Goal: Information Seeking & Learning: Learn about a topic

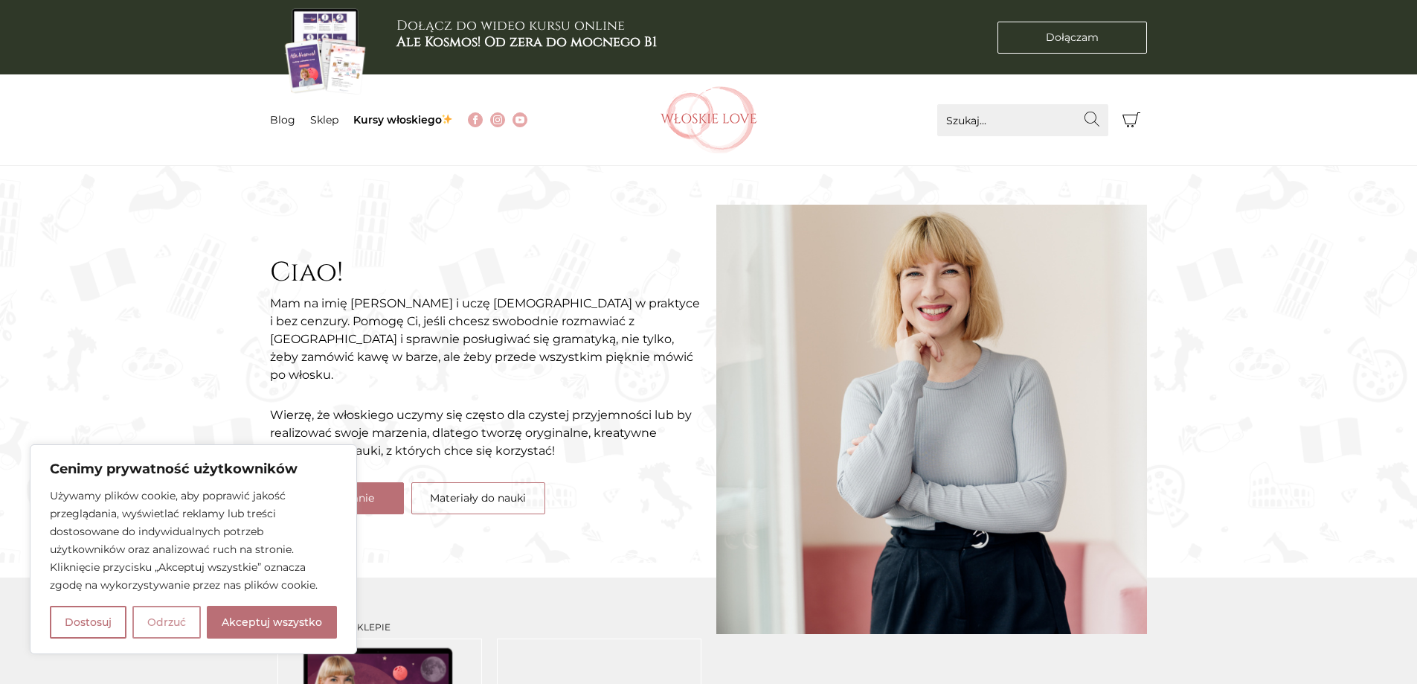
click at [186, 626] on button "Odrzuć" at bounding box center [166, 622] width 68 height 33
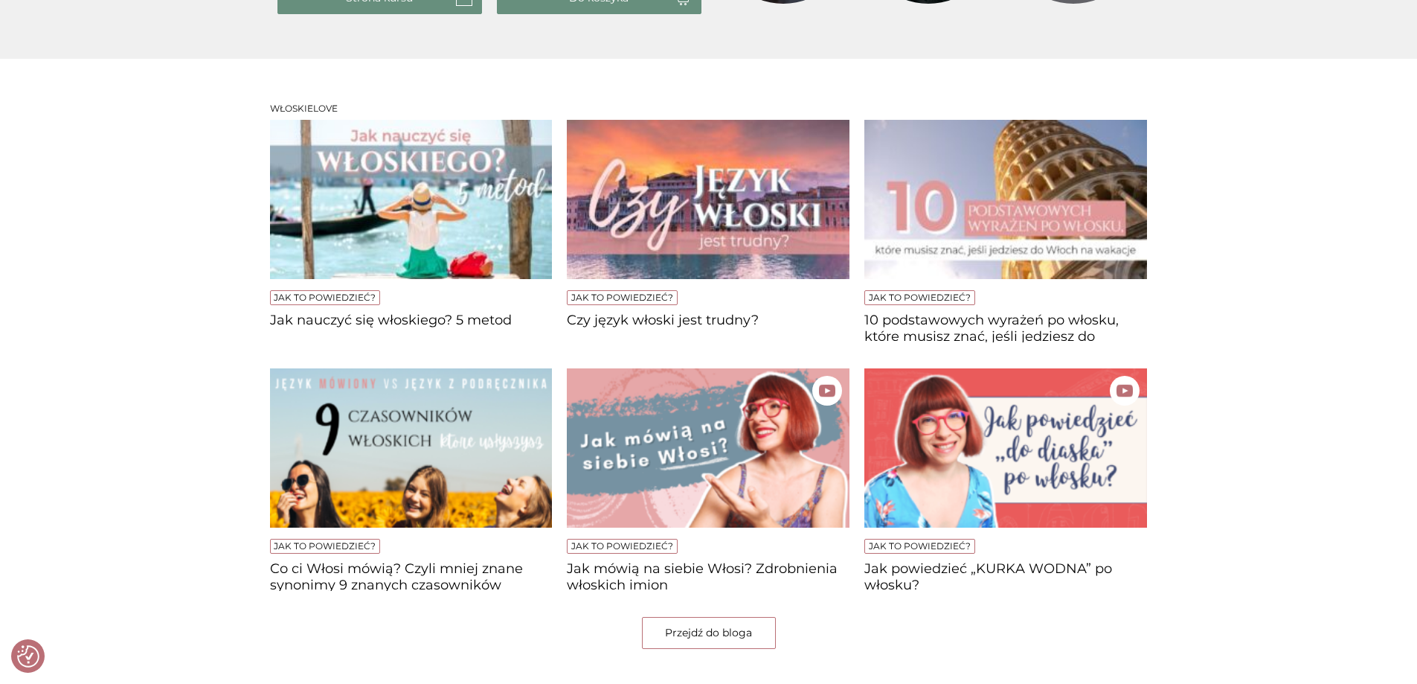
scroll to position [1041, 0]
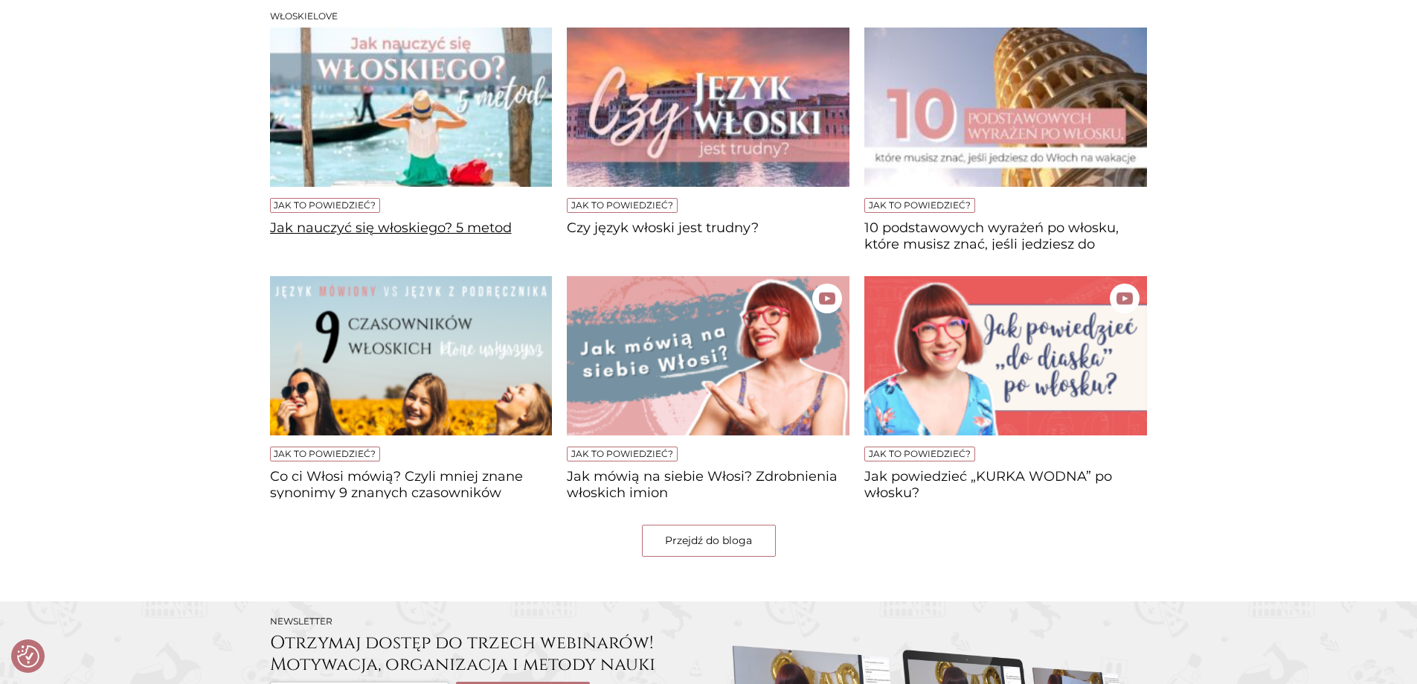
click at [428, 225] on h4 "Jak nauczyć się włoskiego? 5 metod" at bounding box center [411, 235] width 283 height 30
click at [1074, 236] on h4 "10 podstawowych wyrażeń po włosku, które musisz znać, jeśli jedziesz do [GEOGRA…" at bounding box center [1005, 235] width 283 height 30
click at [683, 541] on link "Przejdź do bloga" at bounding box center [709, 540] width 134 height 32
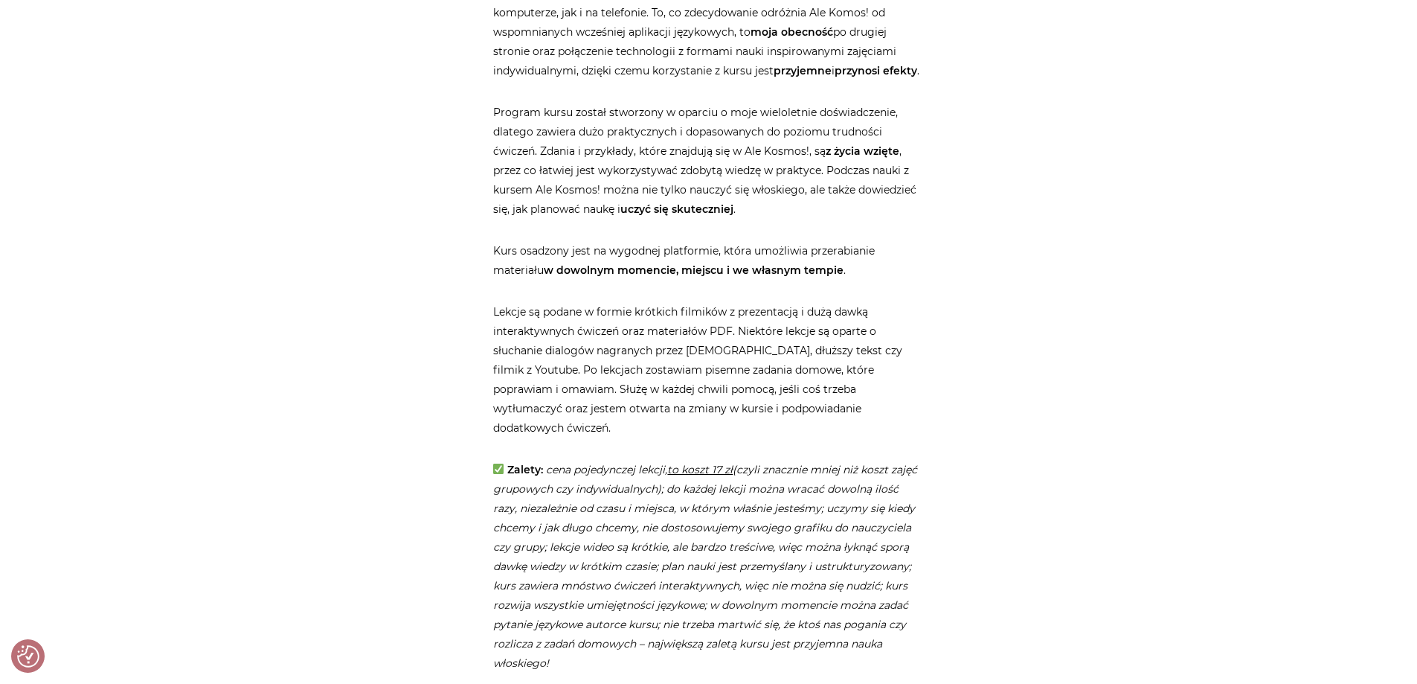
scroll to position [2827, 0]
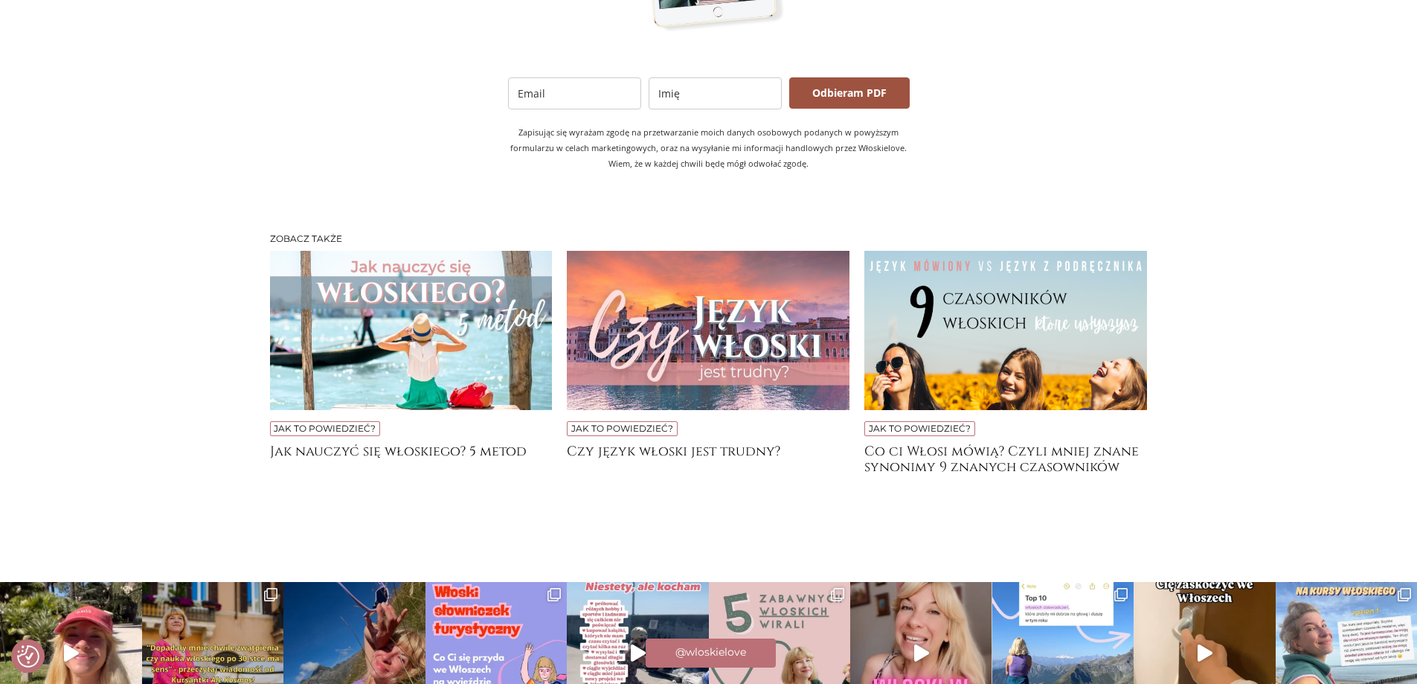
scroll to position [3124, 0]
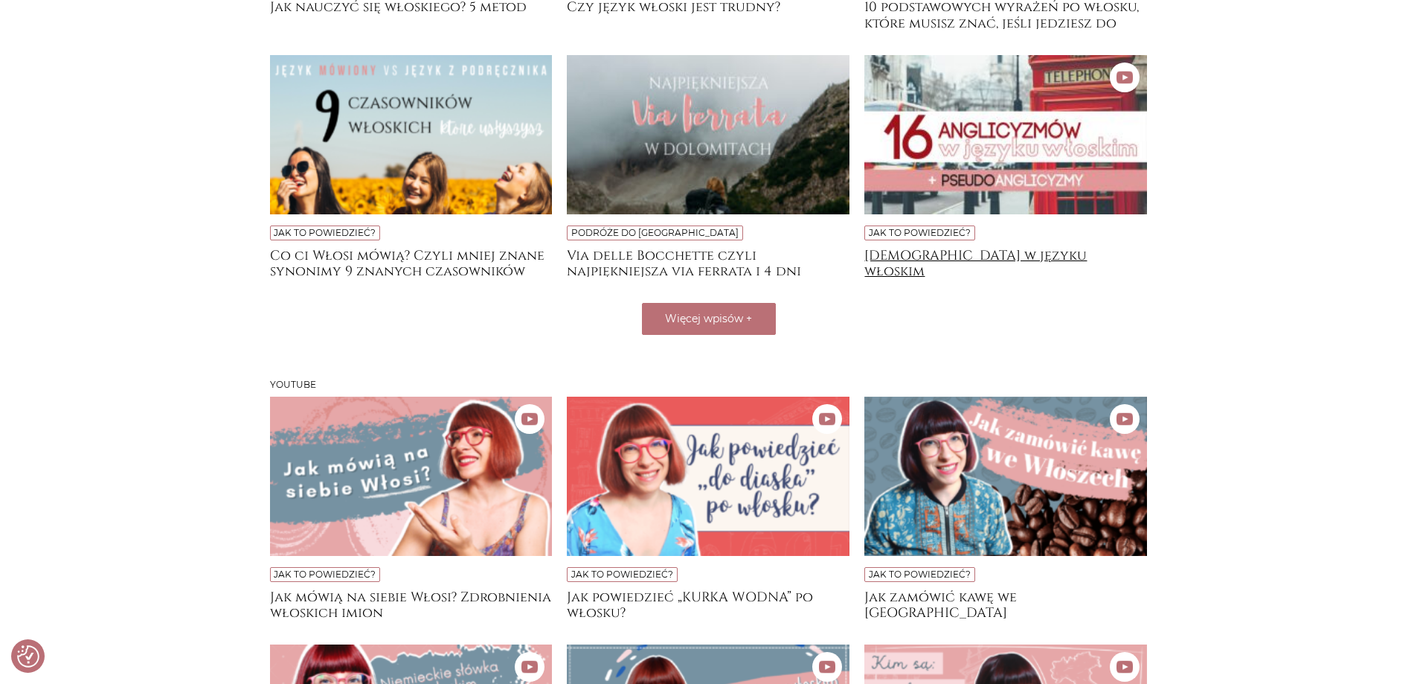
scroll to position [595, 0]
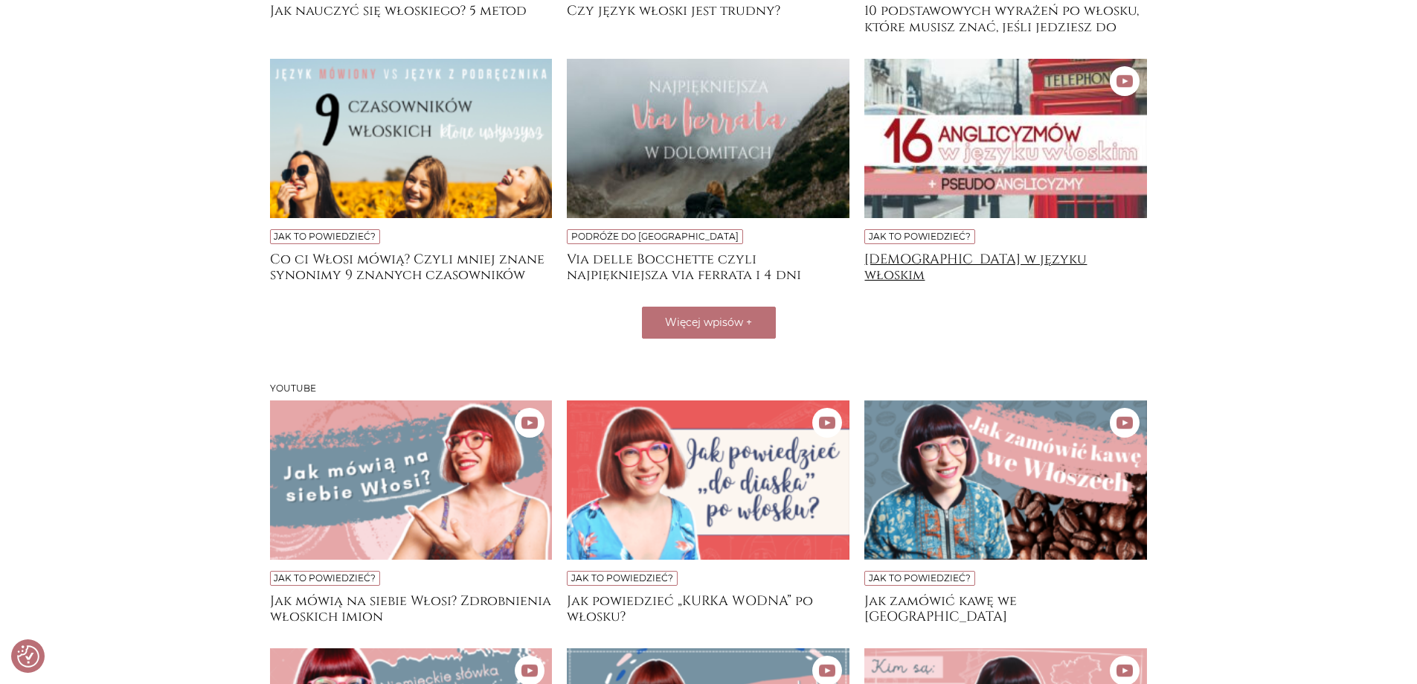
click at [977, 258] on h4 "Anglicyzmy w języku włoskim" at bounding box center [1005, 266] width 283 height 30
click at [1021, 260] on h4 "Anglicyzmy w języku włoskim" at bounding box center [1005, 266] width 283 height 30
click at [1012, 598] on h4 "Jak zamówić kawę we Włoszech" at bounding box center [1005, 608] width 283 height 30
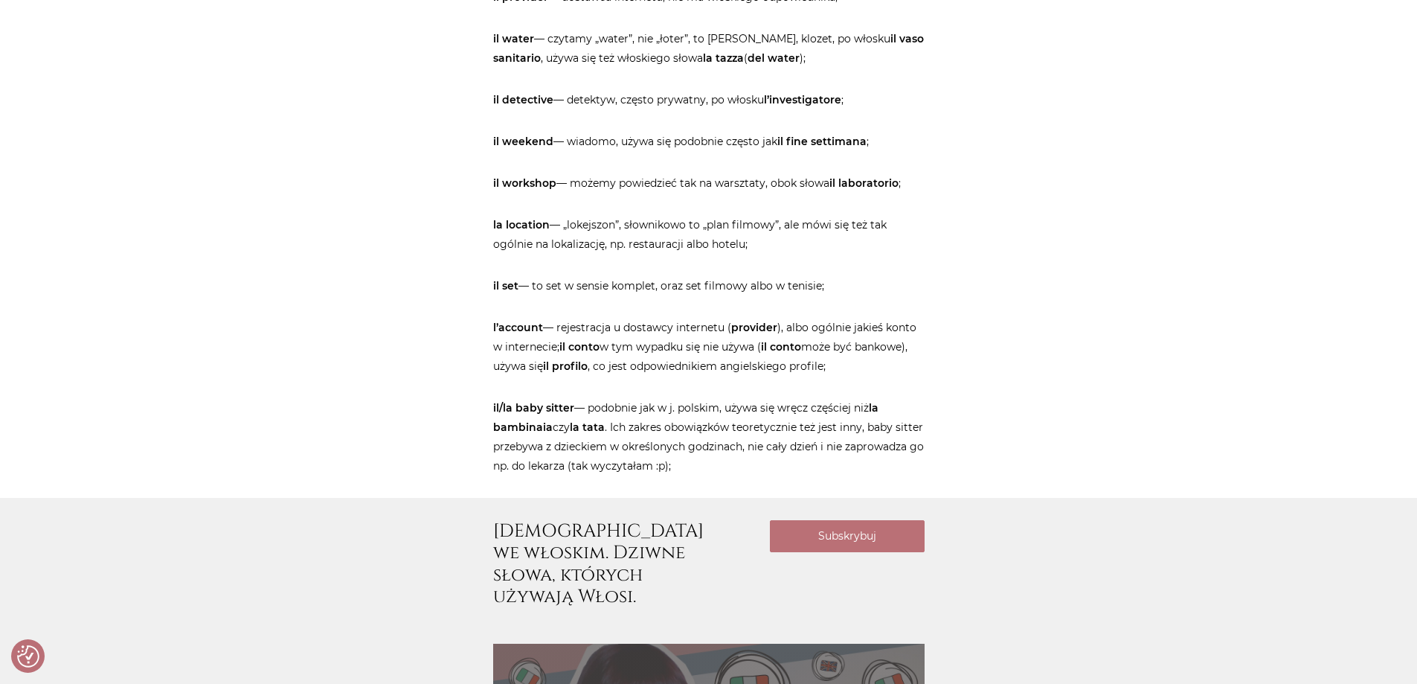
scroll to position [1488, 0]
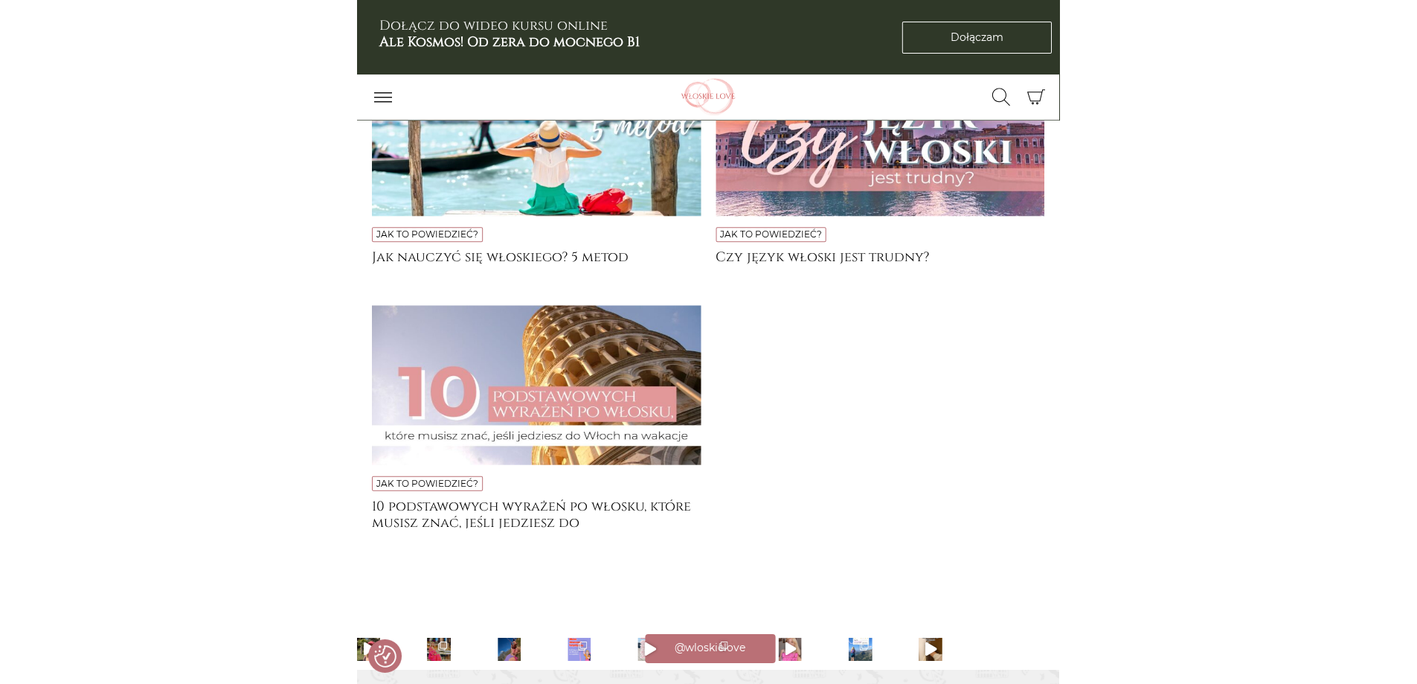
scroll to position [2083, 0]
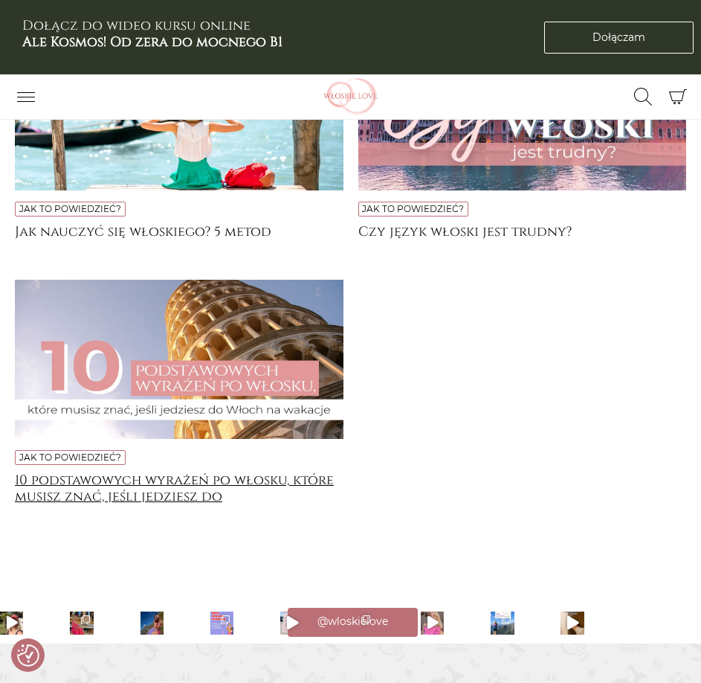
click at [217, 477] on h4 "10 podstawowych wyrażeń po włosku, które musisz znać, jeśli jedziesz do [GEOGRA…" at bounding box center [179, 487] width 329 height 30
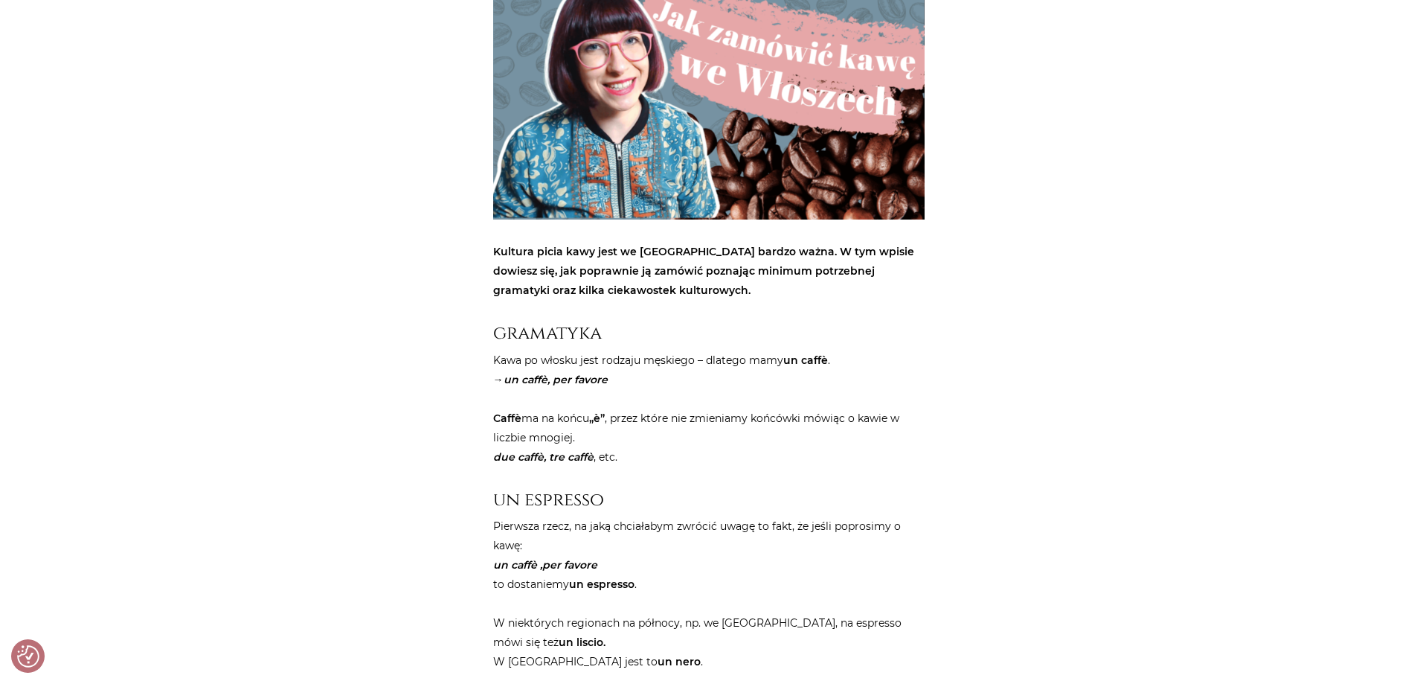
scroll to position [0, 0]
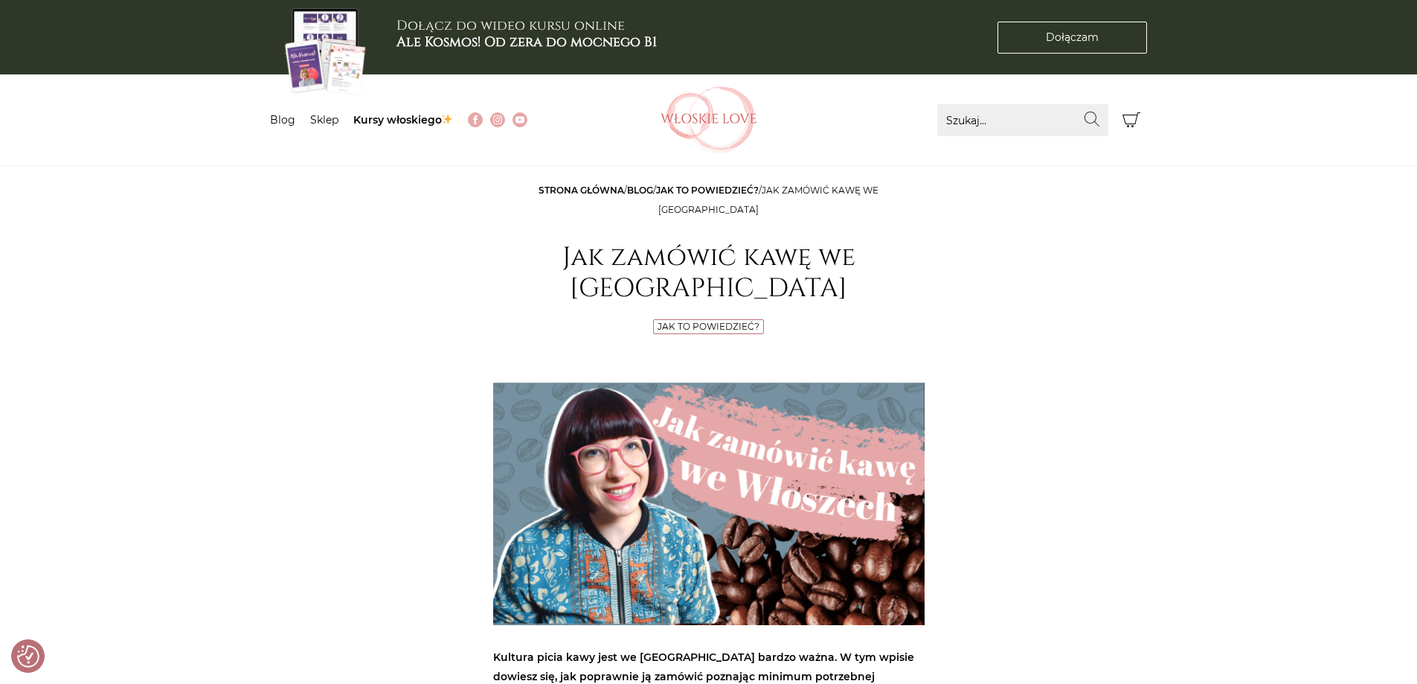
click at [627, 192] on link "Blog" at bounding box center [640, 189] width 26 height 11
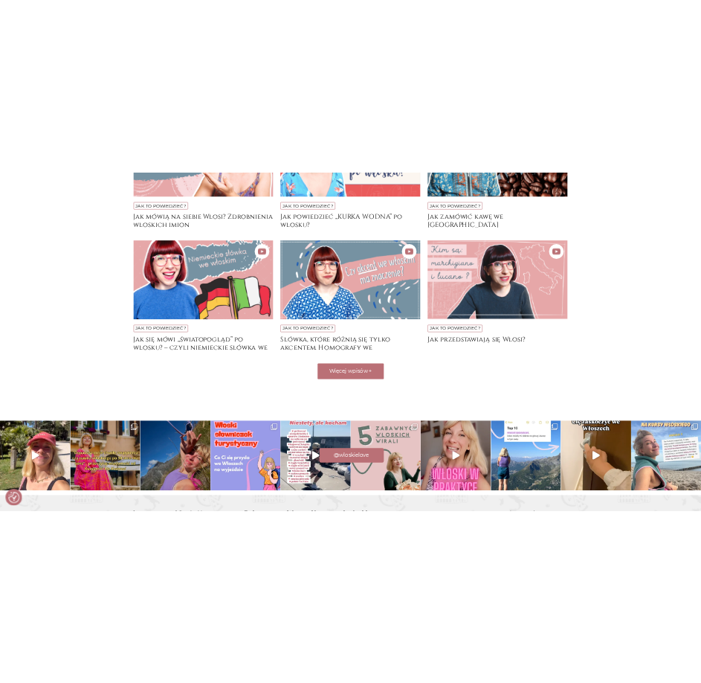
scroll to position [1116, 0]
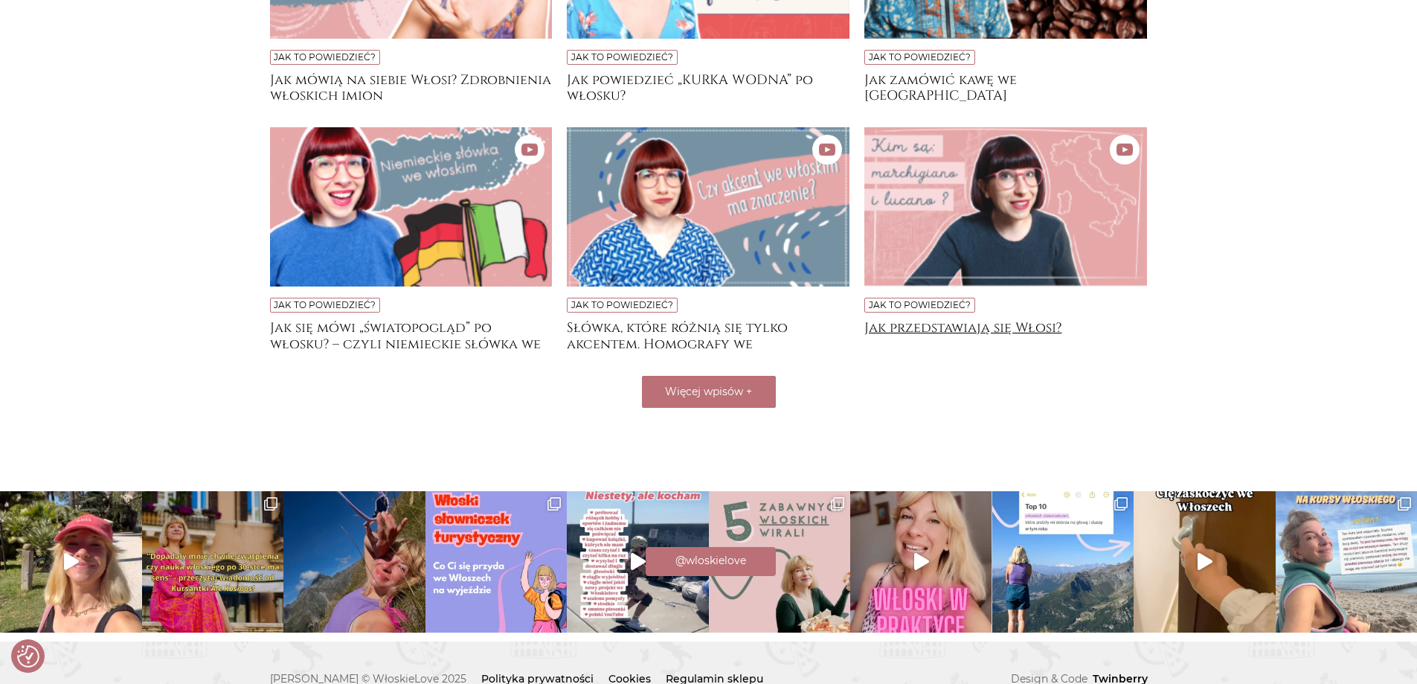
click at [1033, 323] on h4 "Jak przedstawiają się Włosi?" at bounding box center [1005, 335] width 283 height 30
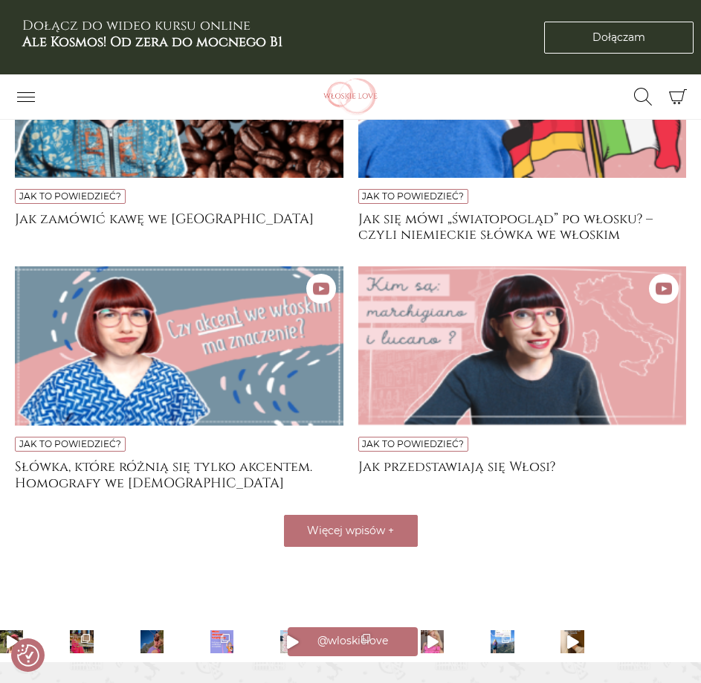
scroll to position [1413, 0]
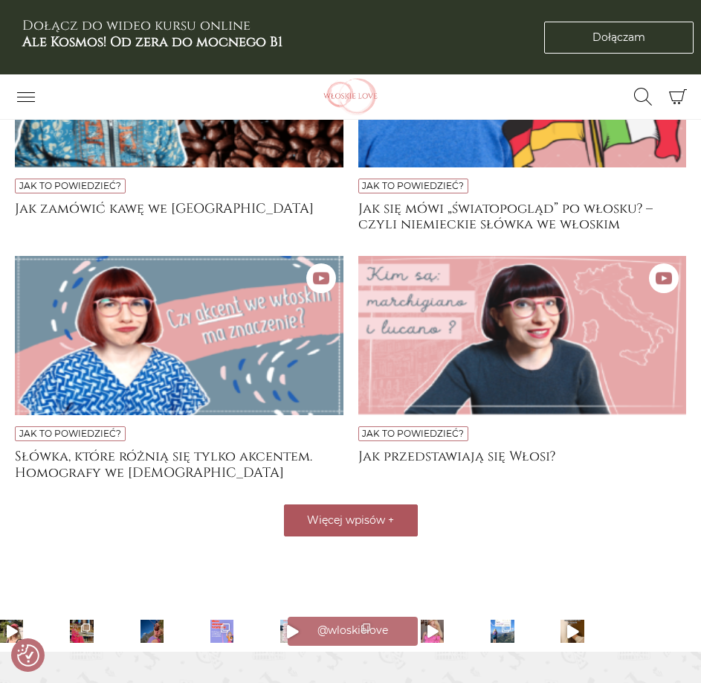
click at [346, 525] on span "Więcej wpisów" at bounding box center [346, 519] width 78 height 13
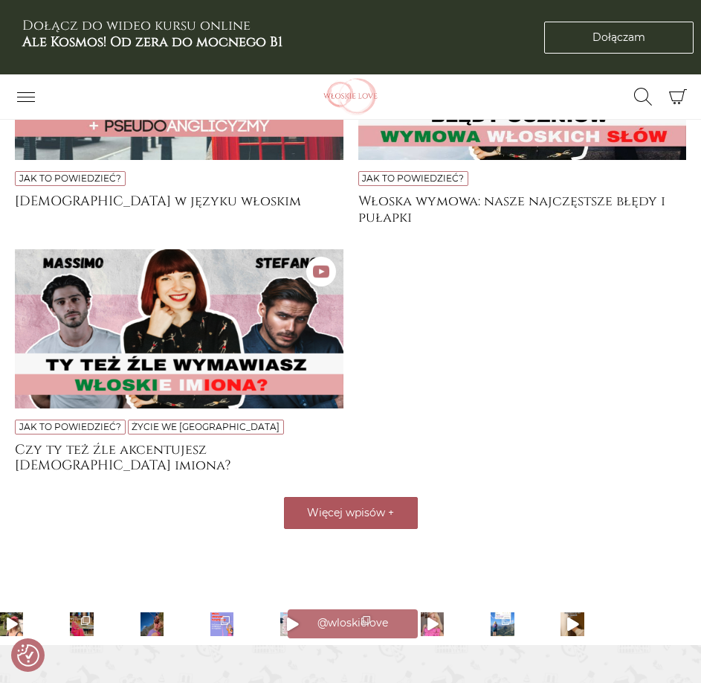
scroll to position [1883, 0]
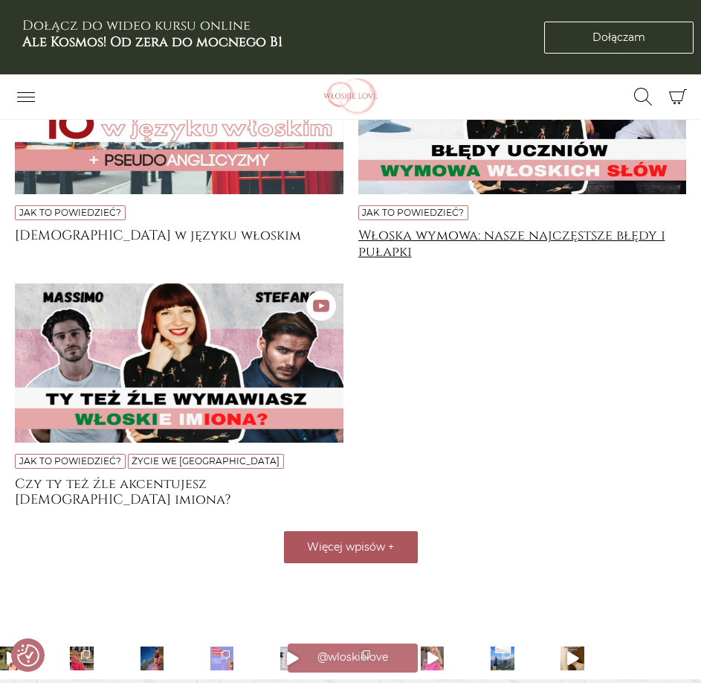
click at [583, 235] on h4 "Włoska wymowa: nasze najczęstsze błędy i pułapki" at bounding box center [523, 243] width 329 height 30
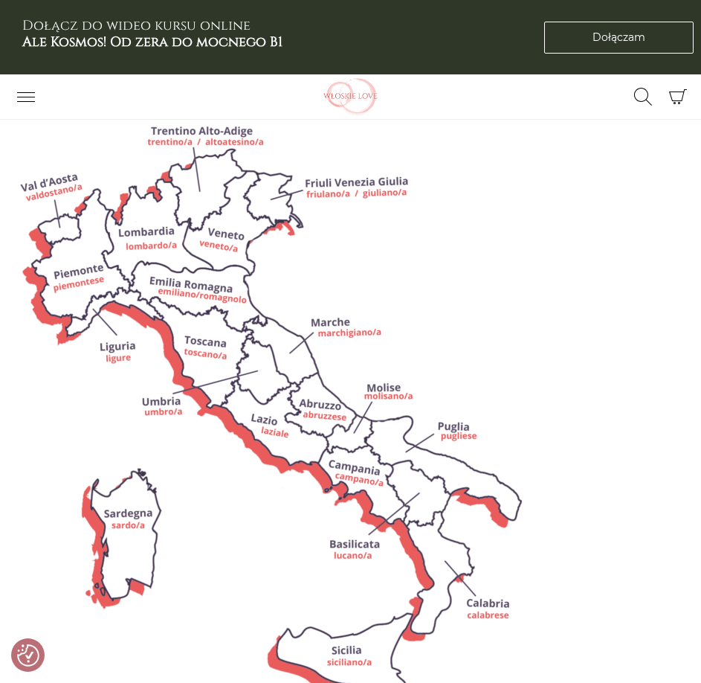
scroll to position [2529, 0]
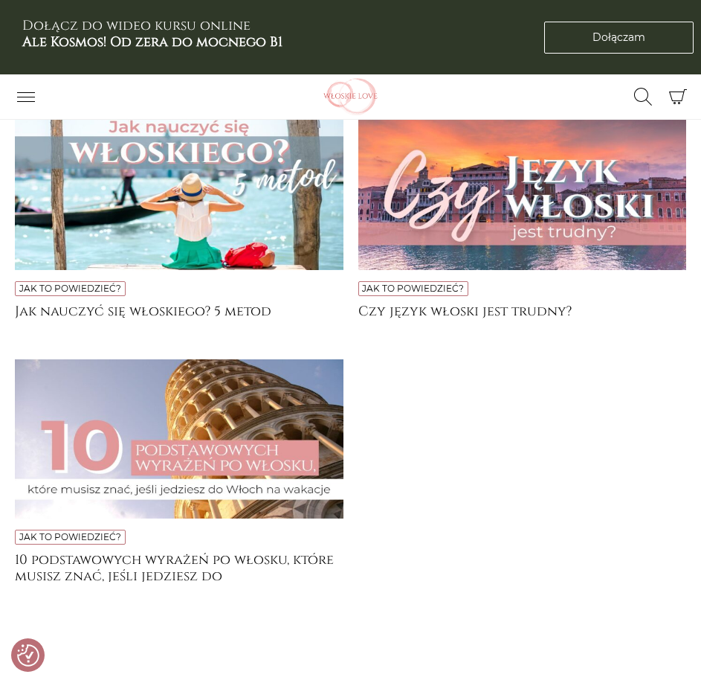
scroll to position [2975, 0]
